Goal: Task Accomplishment & Management: Manage account settings

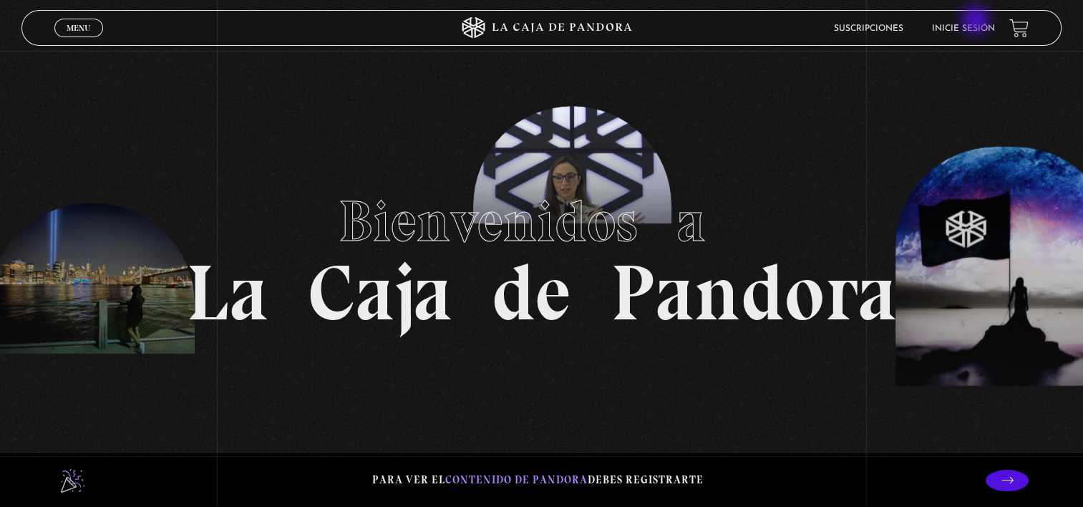
click at [977, 21] on li "Inicie sesión" at bounding box center [963, 28] width 63 height 22
click at [968, 31] on link "Inicie sesión" at bounding box center [963, 28] width 63 height 9
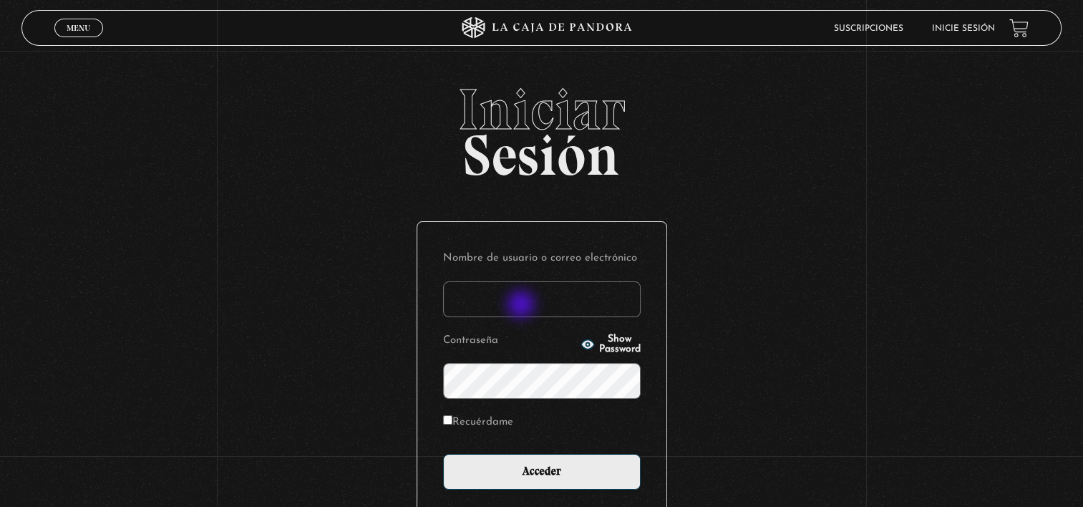
click at [523, 306] on input "Nombre de usuario o correo electrónico" at bounding box center [542, 299] width 198 height 36
type input "[EMAIL_ADDRESS][DOMAIN_NAME]"
click at [865, 0] on html "ingresar al sitio Ver Video Más Información Solicitar Por favor coloque su disp…" at bounding box center [541, 318] width 1083 height 636
